Goal: Task Accomplishment & Management: Use online tool/utility

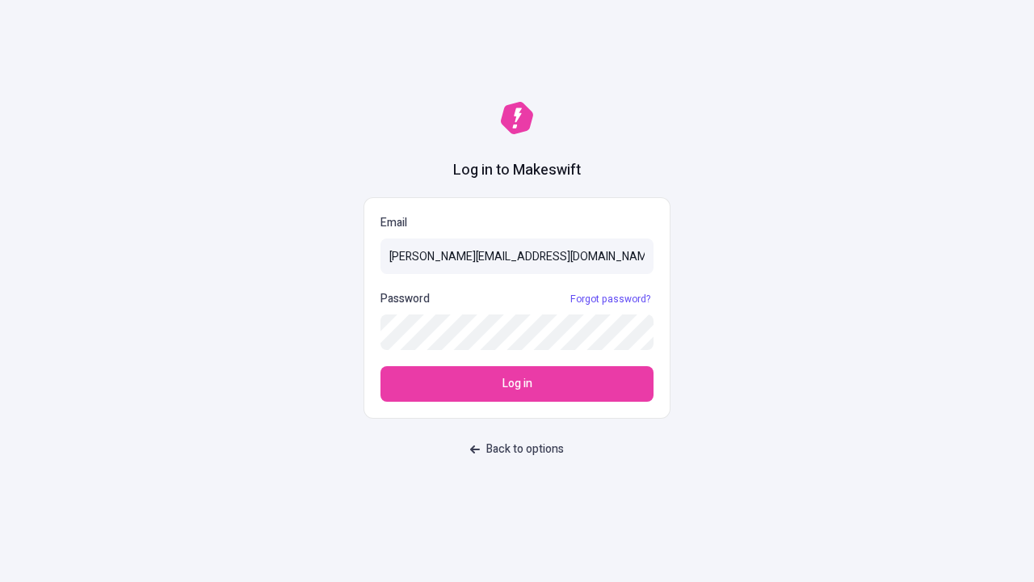
type input "sasha+test-ui@makeswift.com"
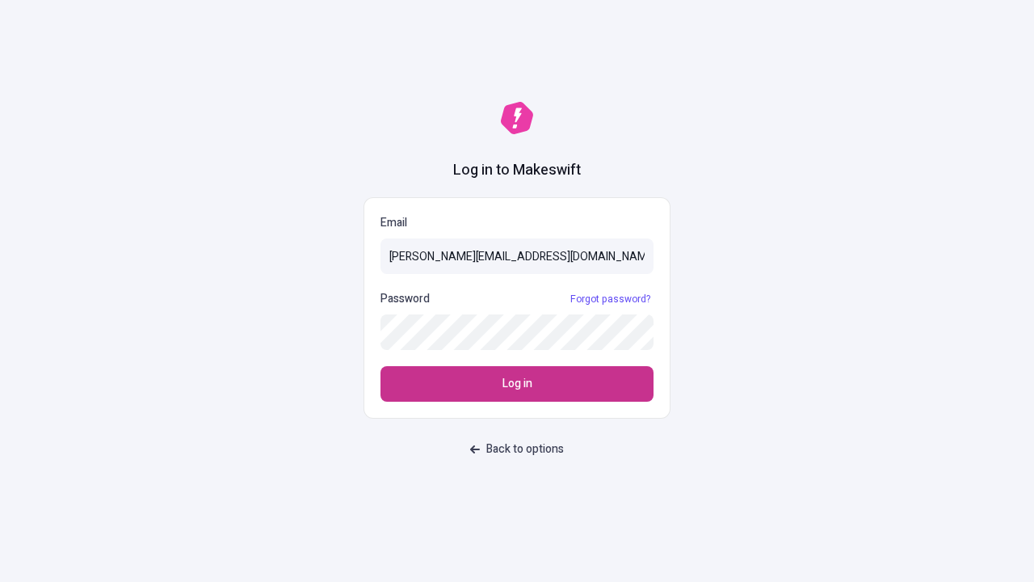
click at [517, 384] on span "Log in" at bounding box center [517, 384] width 30 height 18
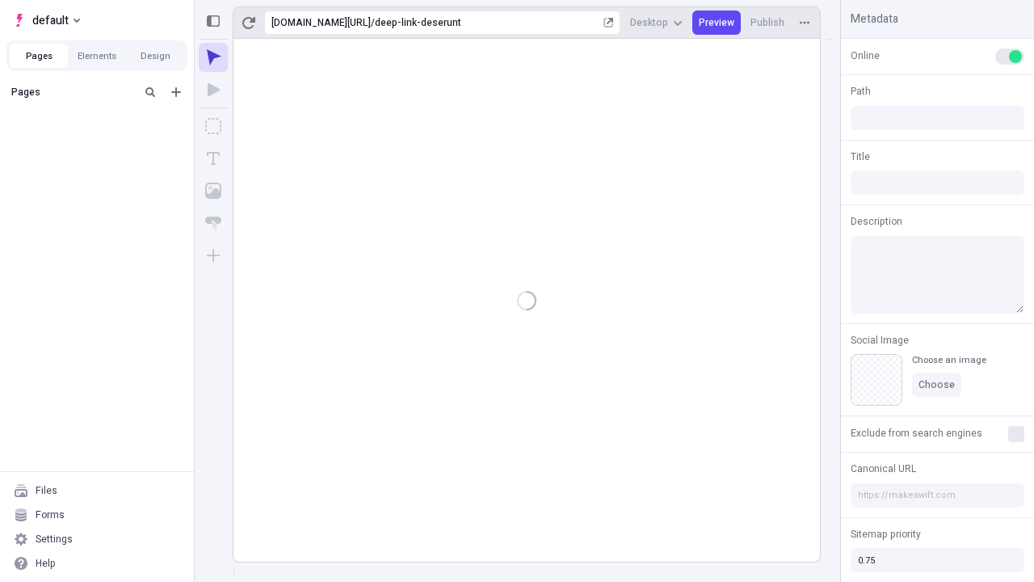
type input "/deep-link-deserunt"
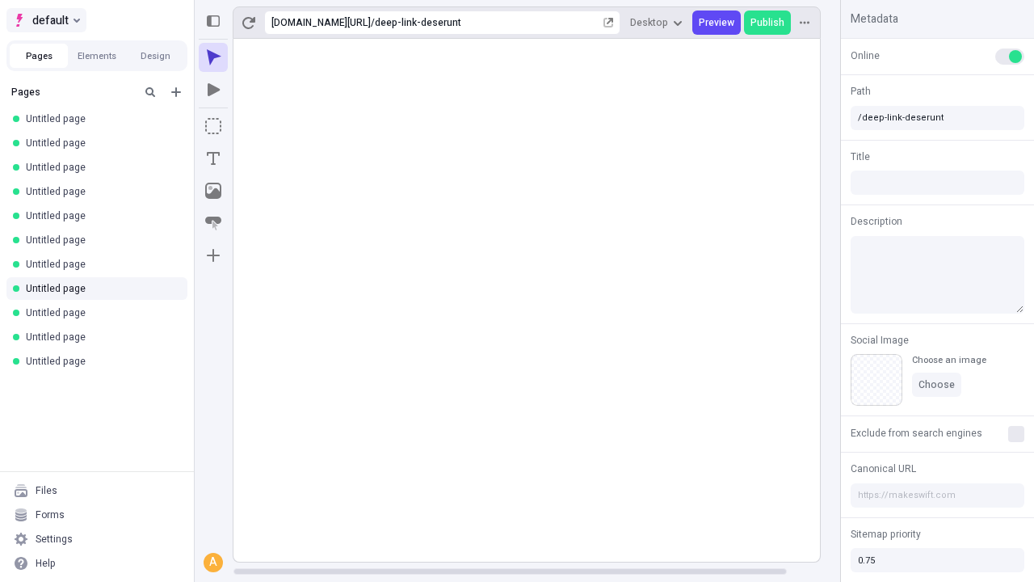
click at [45, 20] on span "default" at bounding box center [50, 20] width 36 height 19
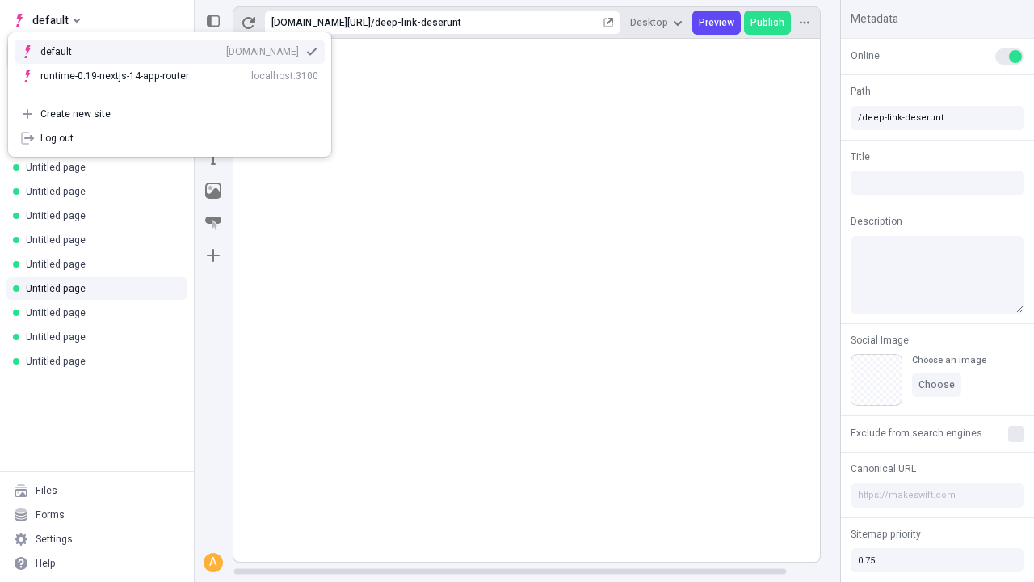
click at [226, 48] on div "[DOMAIN_NAME]" at bounding box center [262, 51] width 73 height 13
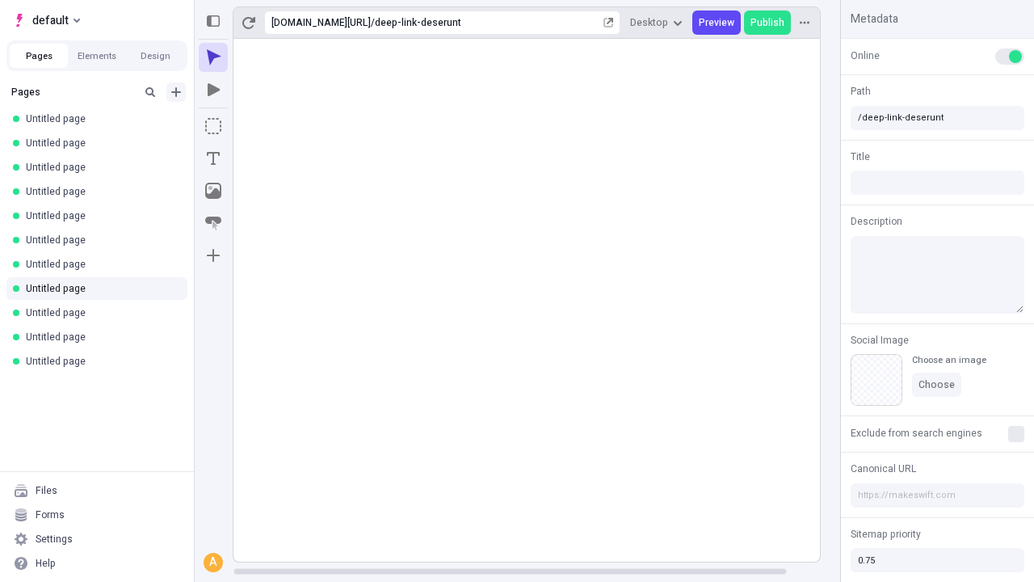
click at [176, 92] on icon "Add new" at bounding box center [176, 92] width 10 height 10
click at [262, 125] on span "Blank page" at bounding box center [271, 125] width 100 height 13
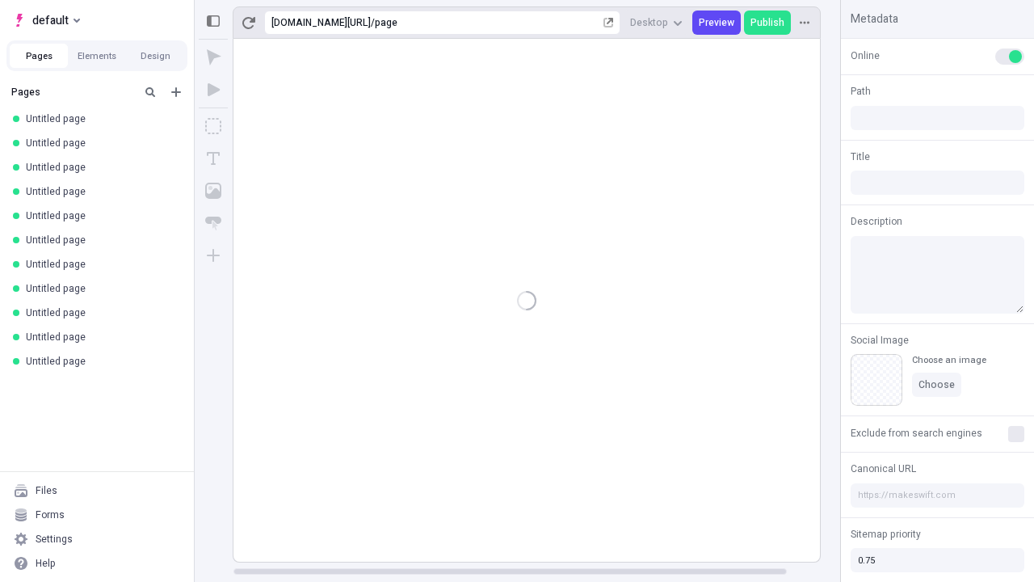
type input "/page"
